Goal: Information Seeking & Learning: Learn about a topic

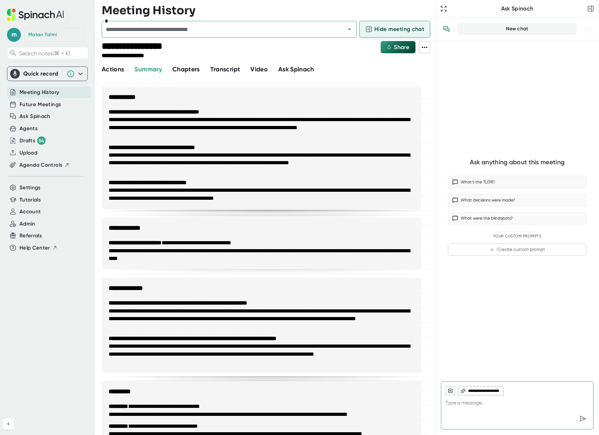
click at [390, 33] on span "Hide meeting chat" at bounding box center [399, 29] width 50 height 8
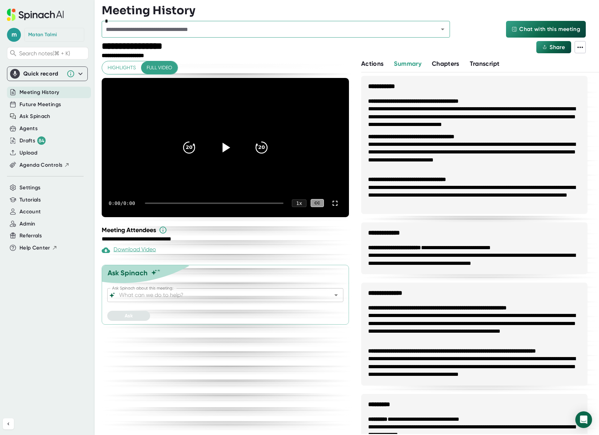
click at [512, 38] on div "* Chat with this meeting" at bounding box center [344, 31] width 484 height 20
click at [514, 29] on icon at bounding box center [515, 29] width 6 height 6
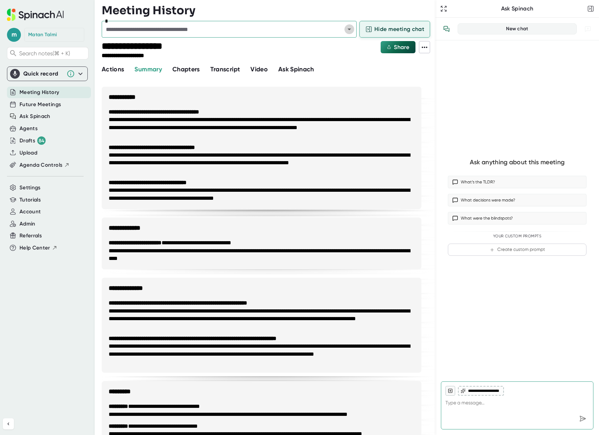
click at [347, 30] on icon "Open" at bounding box center [349, 29] width 8 height 8
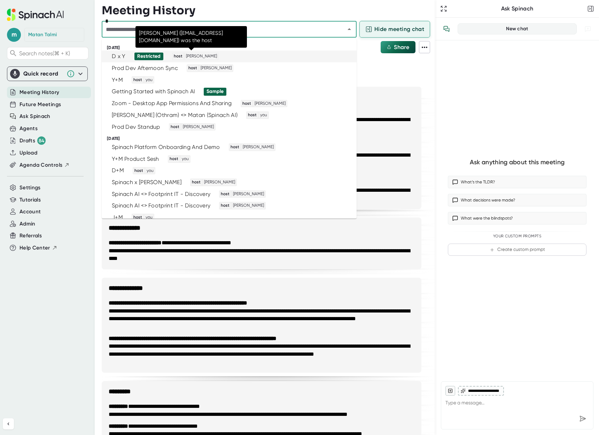
click at [176, 59] on span "host" at bounding box center [178, 56] width 11 height 6
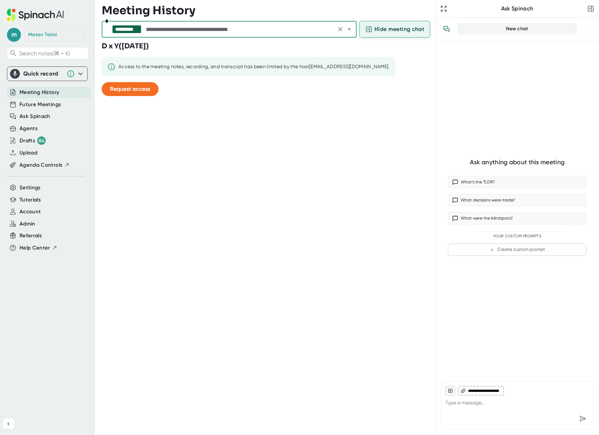
click at [326, 27] on input "text" at bounding box center [240, 29] width 190 height 10
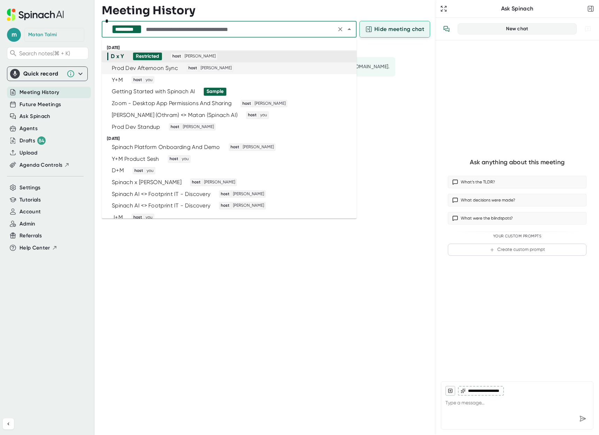
click at [180, 69] on div "Prod Dev Afternoon Sync host [PERSON_NAME]" at bounding box center [226, 68] width 238 height 8
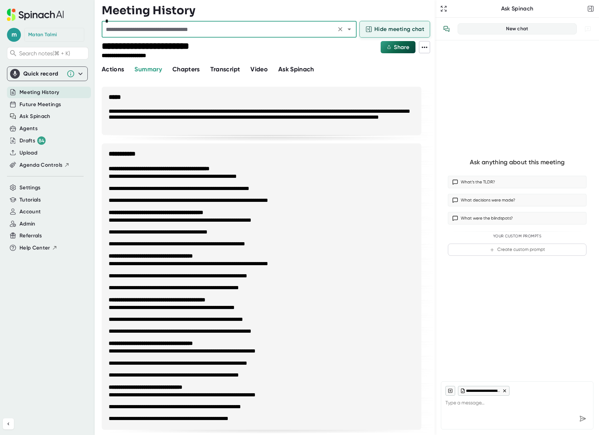
click at [198, 31] on input "text" at bounding box center [219, 29] width 230 height 10
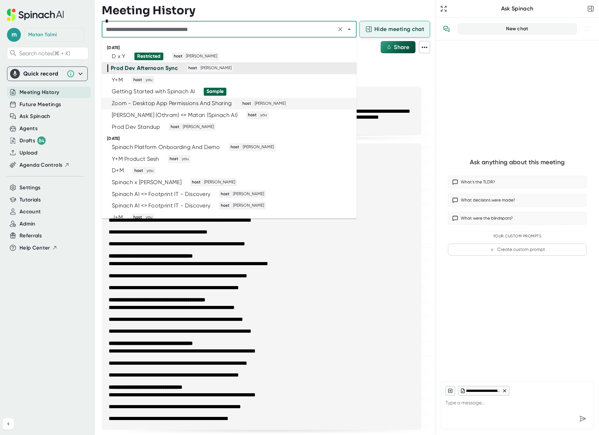
click at [185, 107] on div "Zoom - Desktop App Permissions And Sharing" at bounding box center [172, 103] width 120 height 7
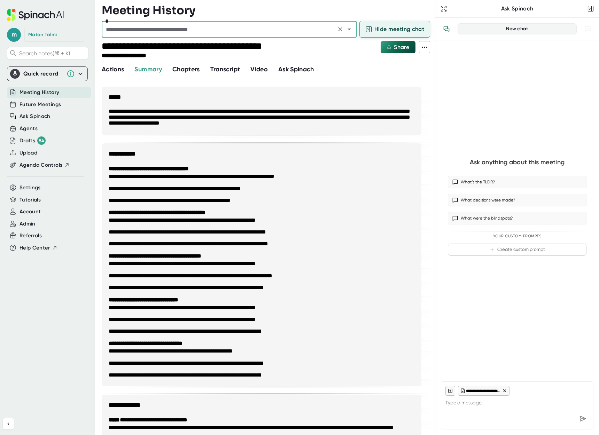
click at [154, 30] on input "text" at bounding box center [219, 29] width 230 height 10
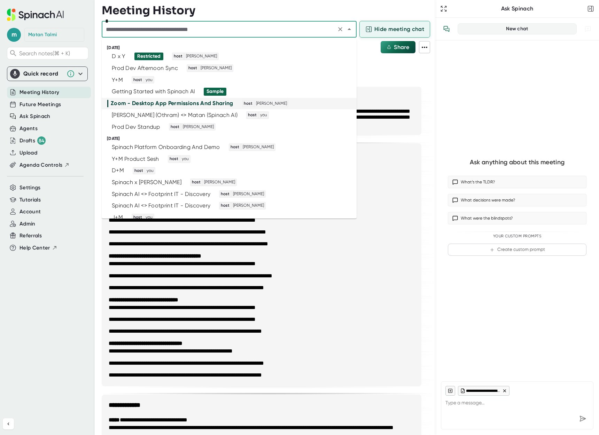
type textarea "x"
click at [24, 108] on span "Future Meetings" at bounding box center [40, 105] width 41 height 8
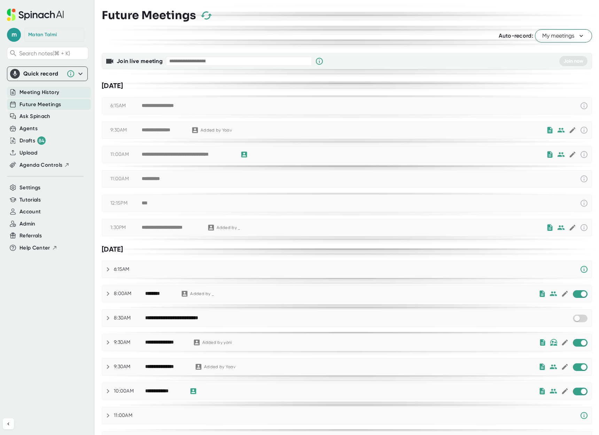
click at [30, 95] on span "Meeting History" at bounding box center [40, 92] width 40 height 8
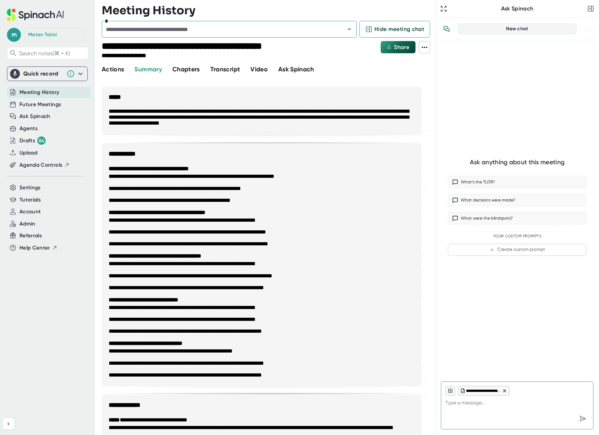
click at [354, 29] on div "*" at bounding box center [229, 29] width 255 height 17
type textarea "x"
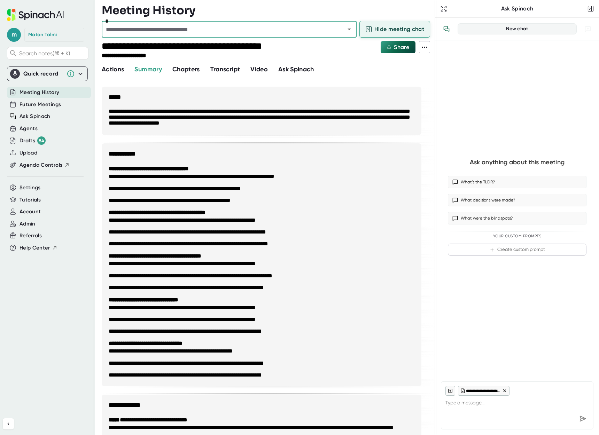
click at [371, 31] on icon at bounding box center [368, 29] width 7 height 7
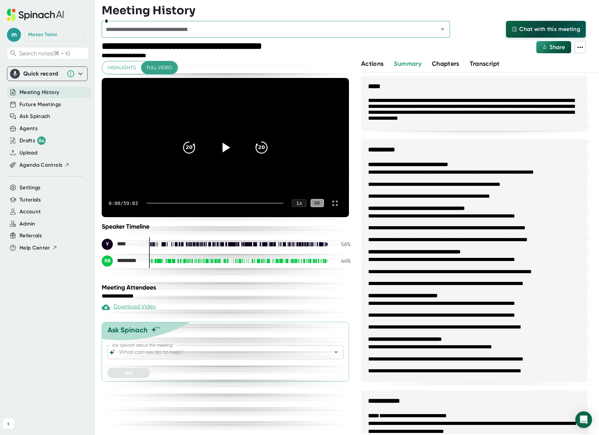
click at [521, 28] on span "Chat with this meeting" at bounding box center [549, 29] width 61 height 8
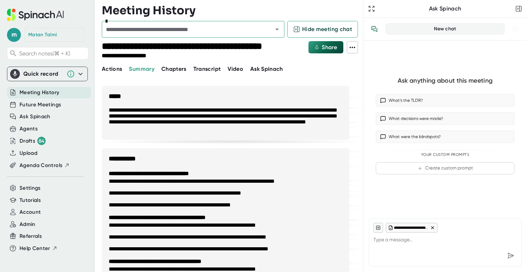
type textarea "x"
